Goal: Task Accomplishment & Management: Manage account settings

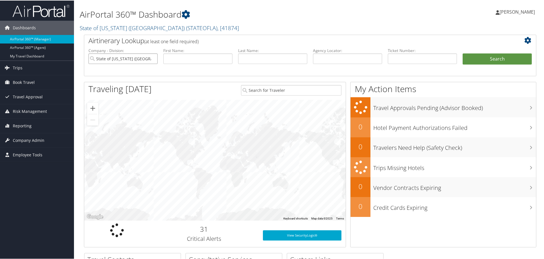
click at [134, 61] on input "State of [US_STATE] ([GEOGRAPHIC_DATA])" at bounding box center [122, 58] width 69 height 11
click at [125, 70] on div "Torch Technologies Inc. (301423)" at bounding box center [130, 69] width 80 height 6
type input "Torch Technologies Inc."
click at [19, 140] on span "Company Admin" at bounding box center [29, 140] width 32 height 14
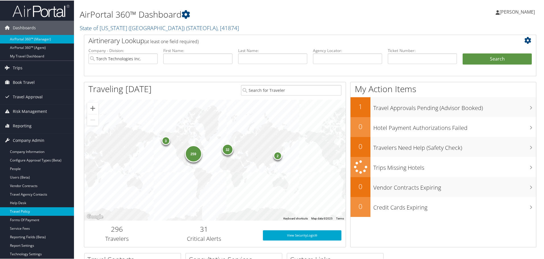
click at [21, 212] on link "Travel Policy" at bounding box center [37, 211] width 74 height 9
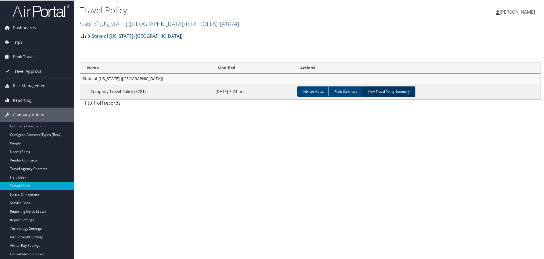
click at [376, 90] on link "View Travel Policy Summary" at bounding box center [388, 91] width 53 height 10
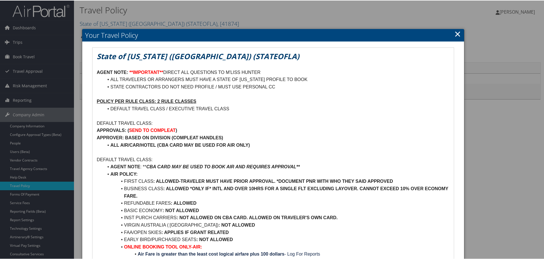
click at [454, 30] on link "×" at bounding box center [457, 33] width 7 height 11
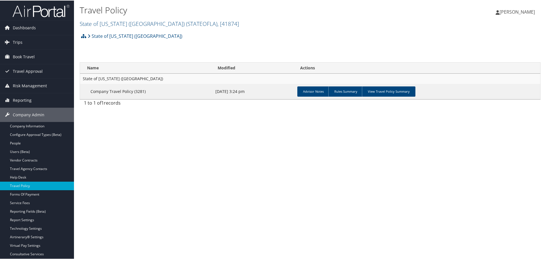
click at [128, 18] on div "Travel Policy State of Louisiana (SOLA) ( STATEOFLA ) , [ 41874 ] State of Loui…" at bounding box center [233, 16] width 307 height 24
click at [102, 33] on link "State of [US_STATE] ([GEOGRAPHIC_DATA])" at bounding box center [135, 35] width 95 height 11
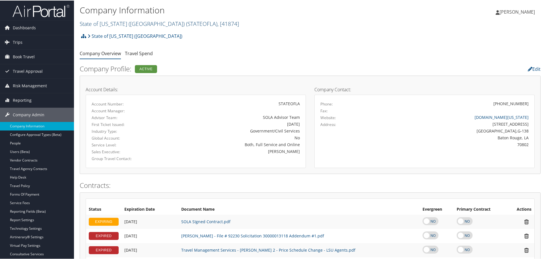
click at [95, 23] on link "State of [US_STATE] (SOLA) ( STATEOFLA ) , [ 41874 ]" at bounding box center [159, 23] width 159 height 8
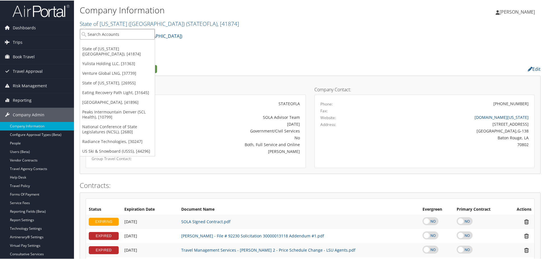
click at [92, 32] on input "search" at bounding box center [117, 33] width 75 height 11
type input "torch"
click at [98, 46] on div "Torch Technologies Inc. (301423), [38381]" at bounding box center [131, 44] width 108 height 5
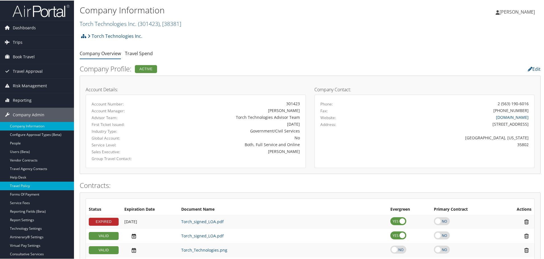
click at [25, 182] on link "Travel Policy" at bounding box center [37, 185] width 74 height 9
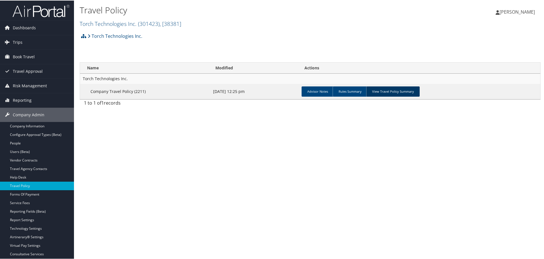
click at [394, 90] on link "View Travel Policy Summary" at bounding box center [392, 91] width 53 height 10
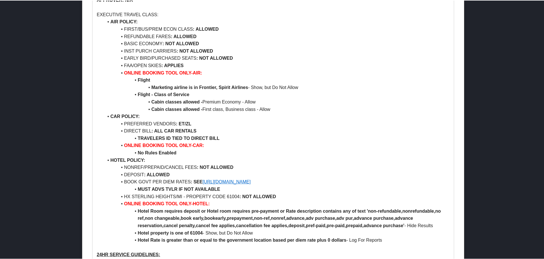
scroll to position [730, 0]
